Goal: Information Seeking & Learning: Learn about a topic

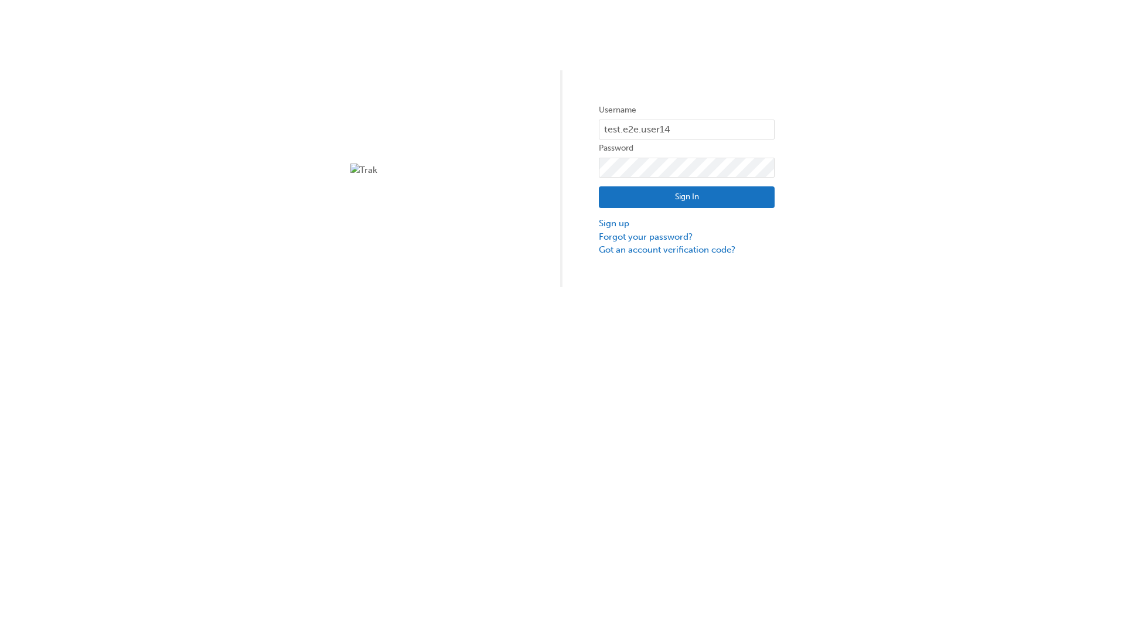
type input "test.e2e.user14"
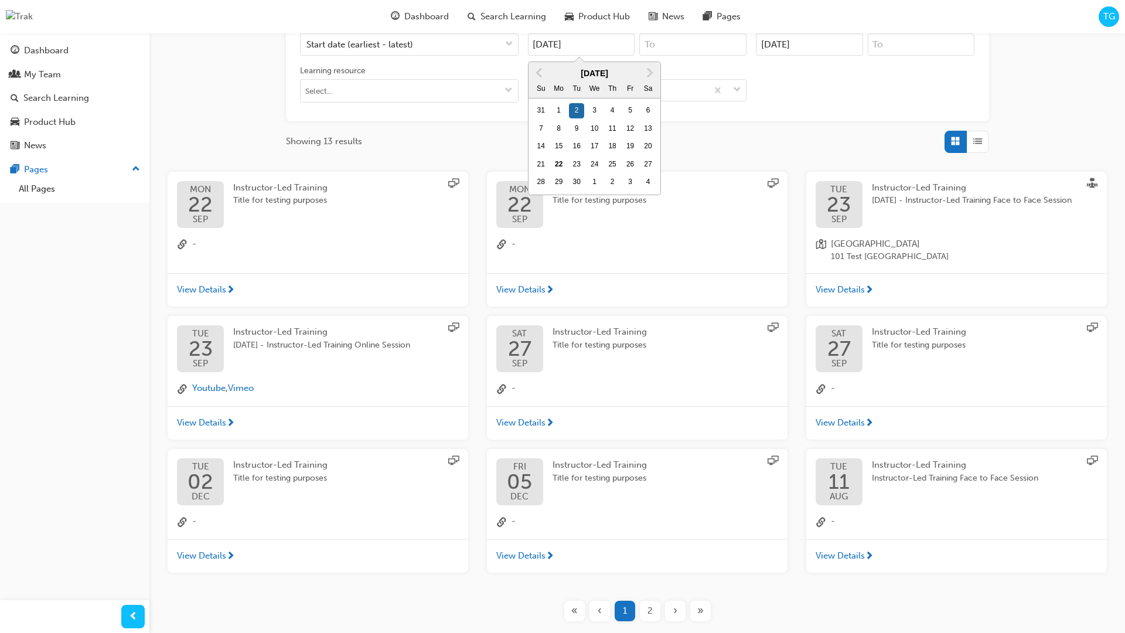
type input "[DATE]"
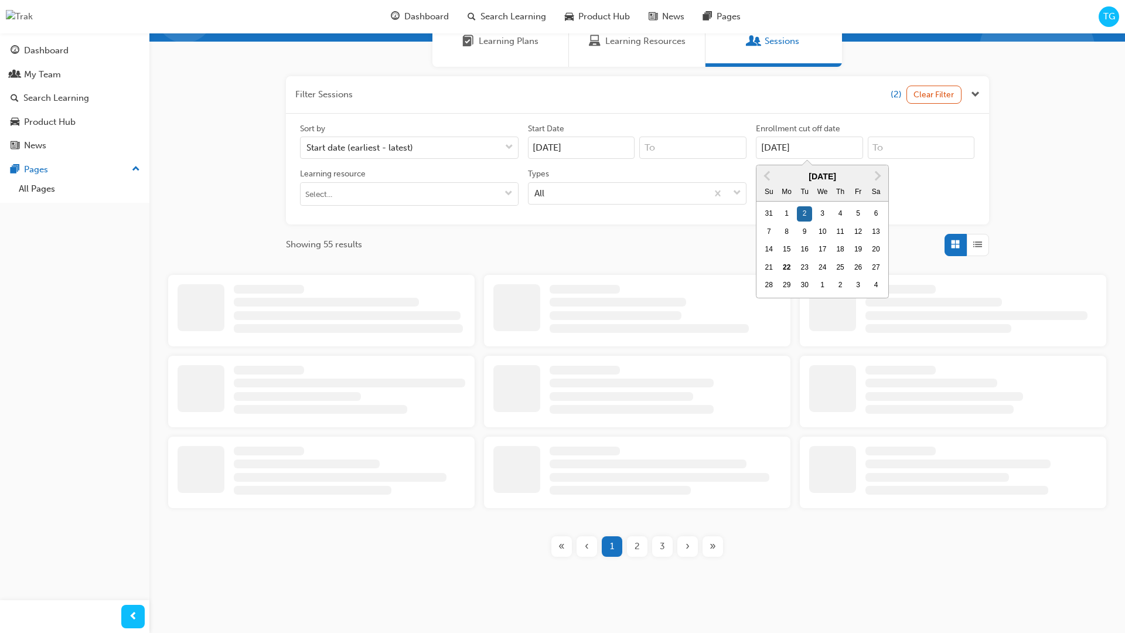
scroll to position [107, 0]
type input "[DATE]"
click at [536, 193] on input "Types All" at bounding box center [535, 193] width 1 height 10
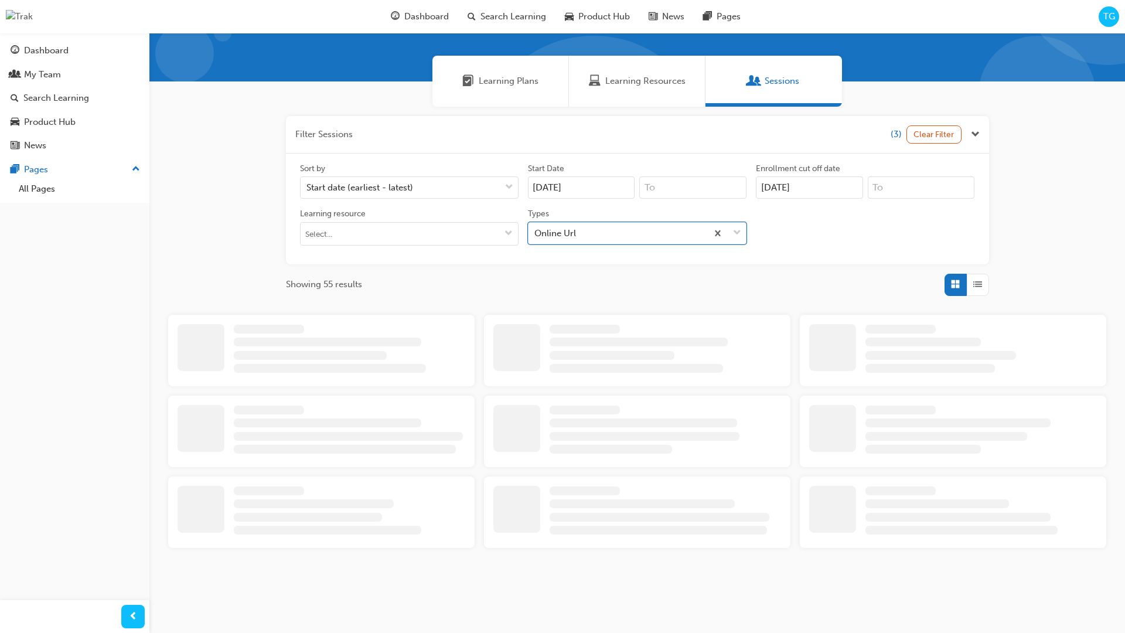
scroll to position [263, 0]
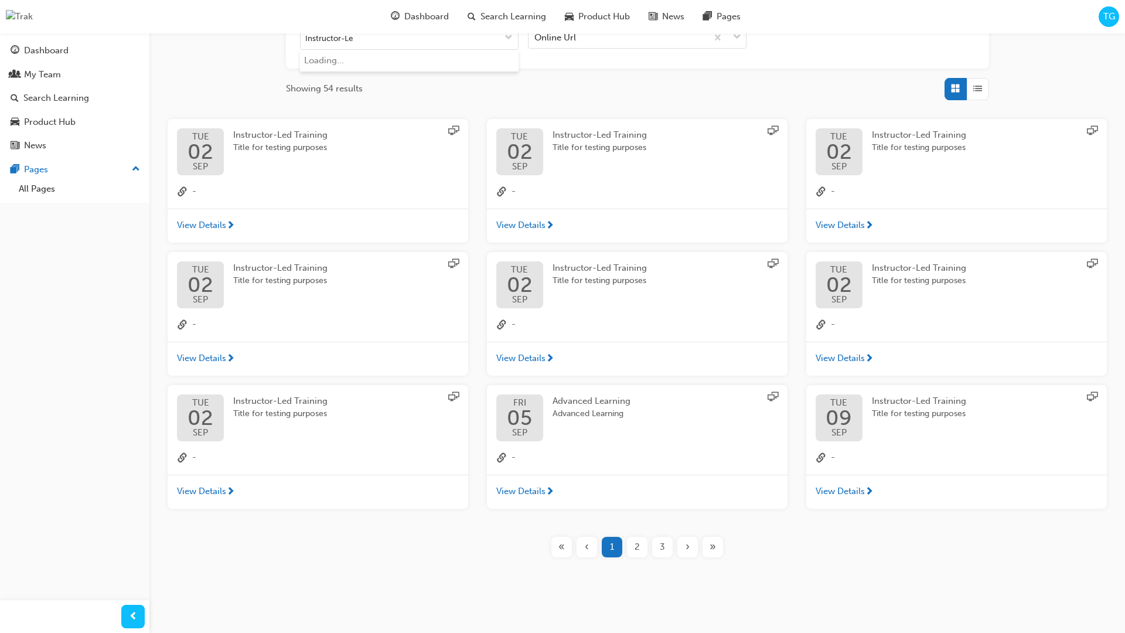
type input "Instructor-Led"
